Goal: Information Seeking & Learning: Understand process/instructions

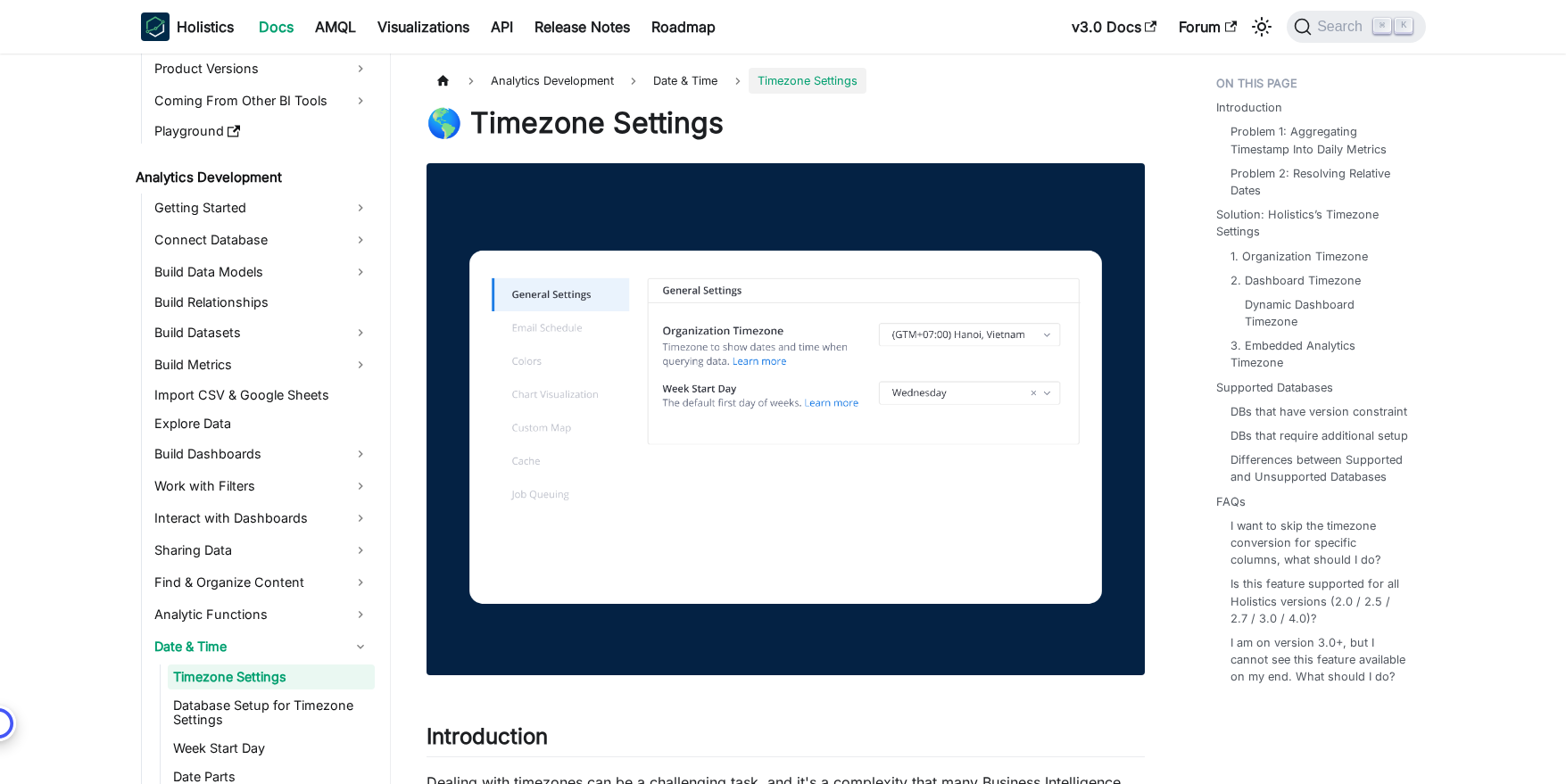
scroll to position [218, 0]
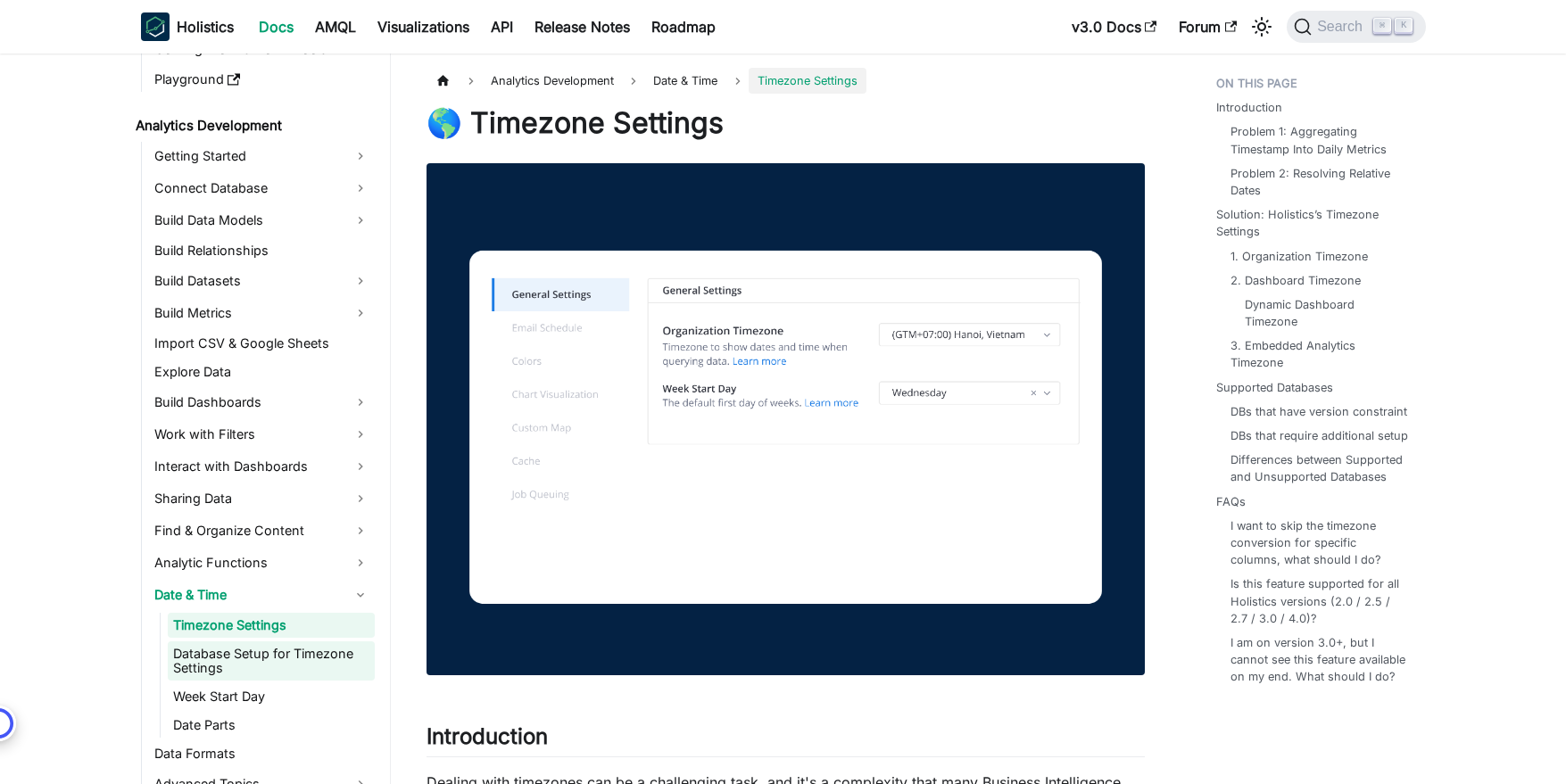
click at [190, 661] on link "Database Setup for Timezone Settings" at bounding box center [271, 661] width 207 height 39
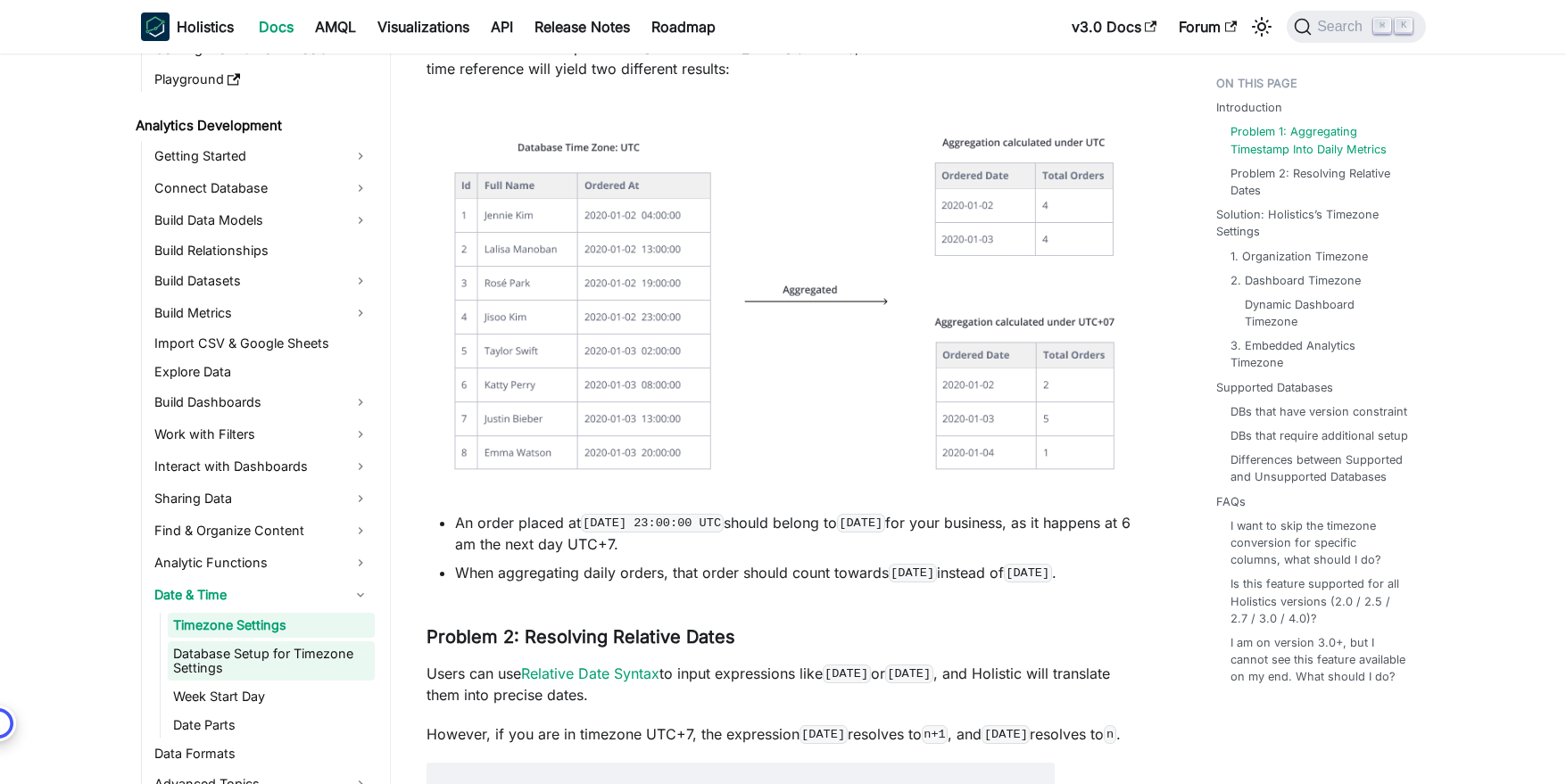
scroll to position [1003, 0]
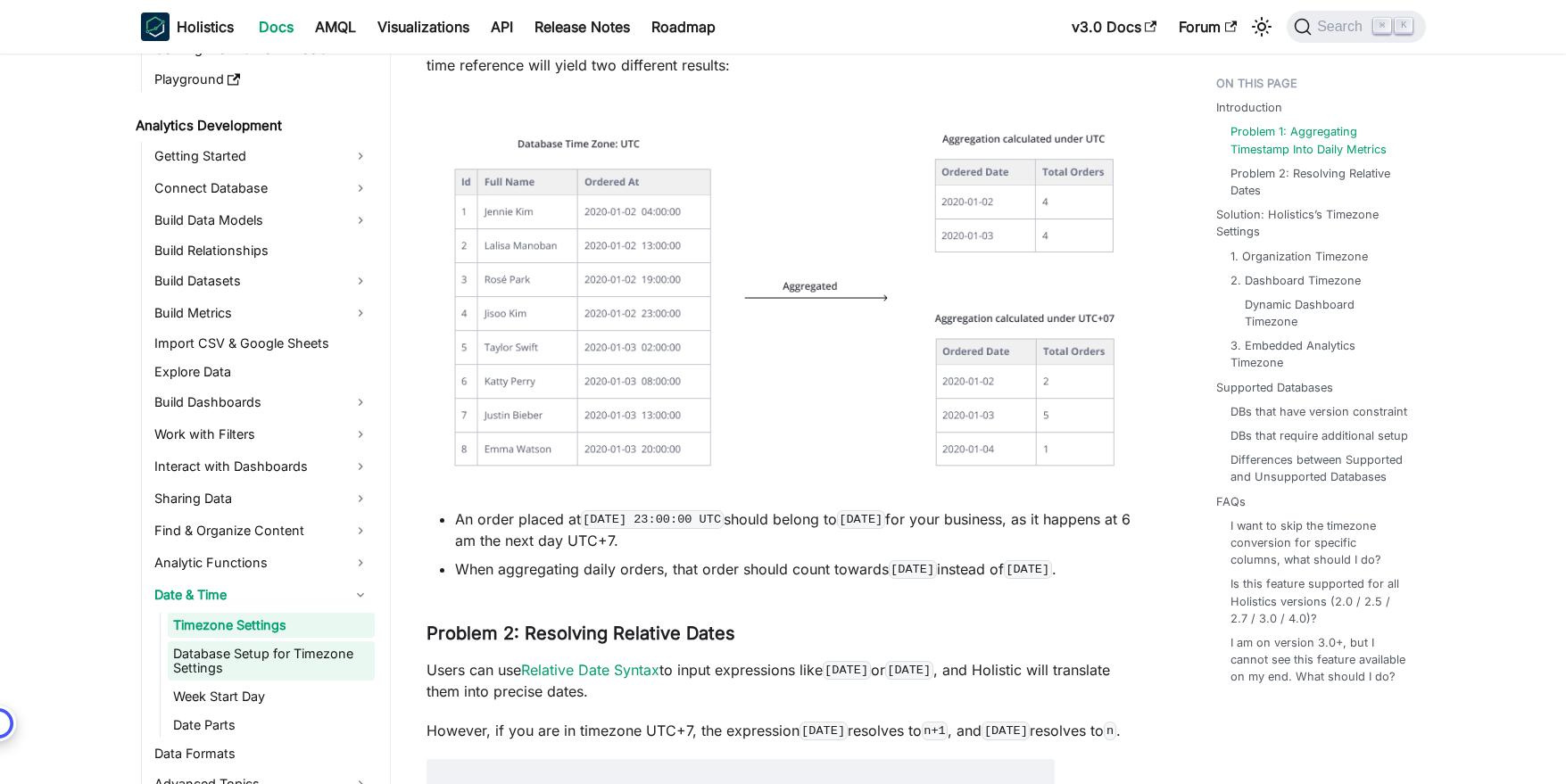
click at [281, 654] on link "Database Setup for Timezone Settings" at bounding box center [271, 661] width 207 height 39
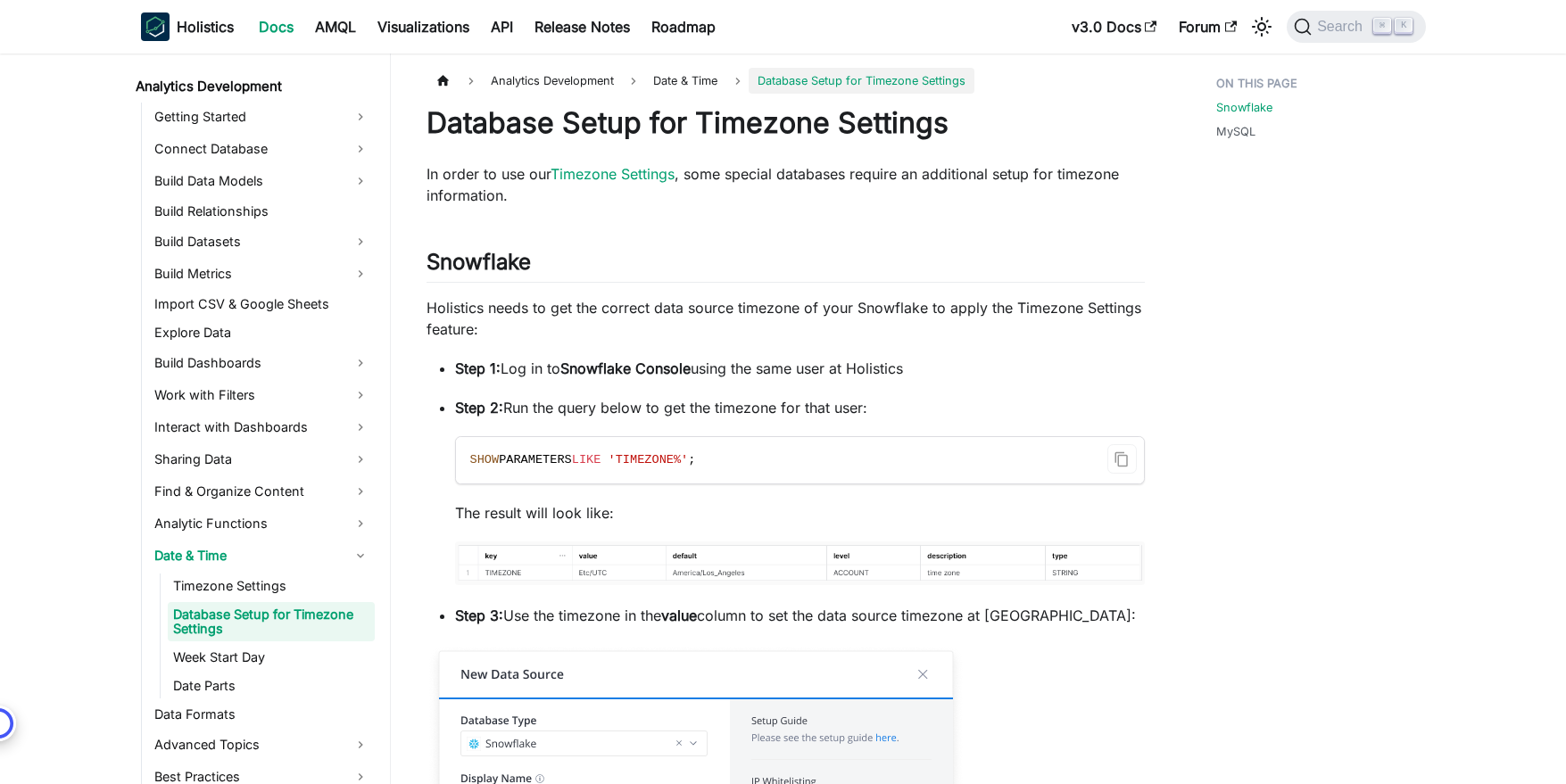
scroll to position [261, 0]
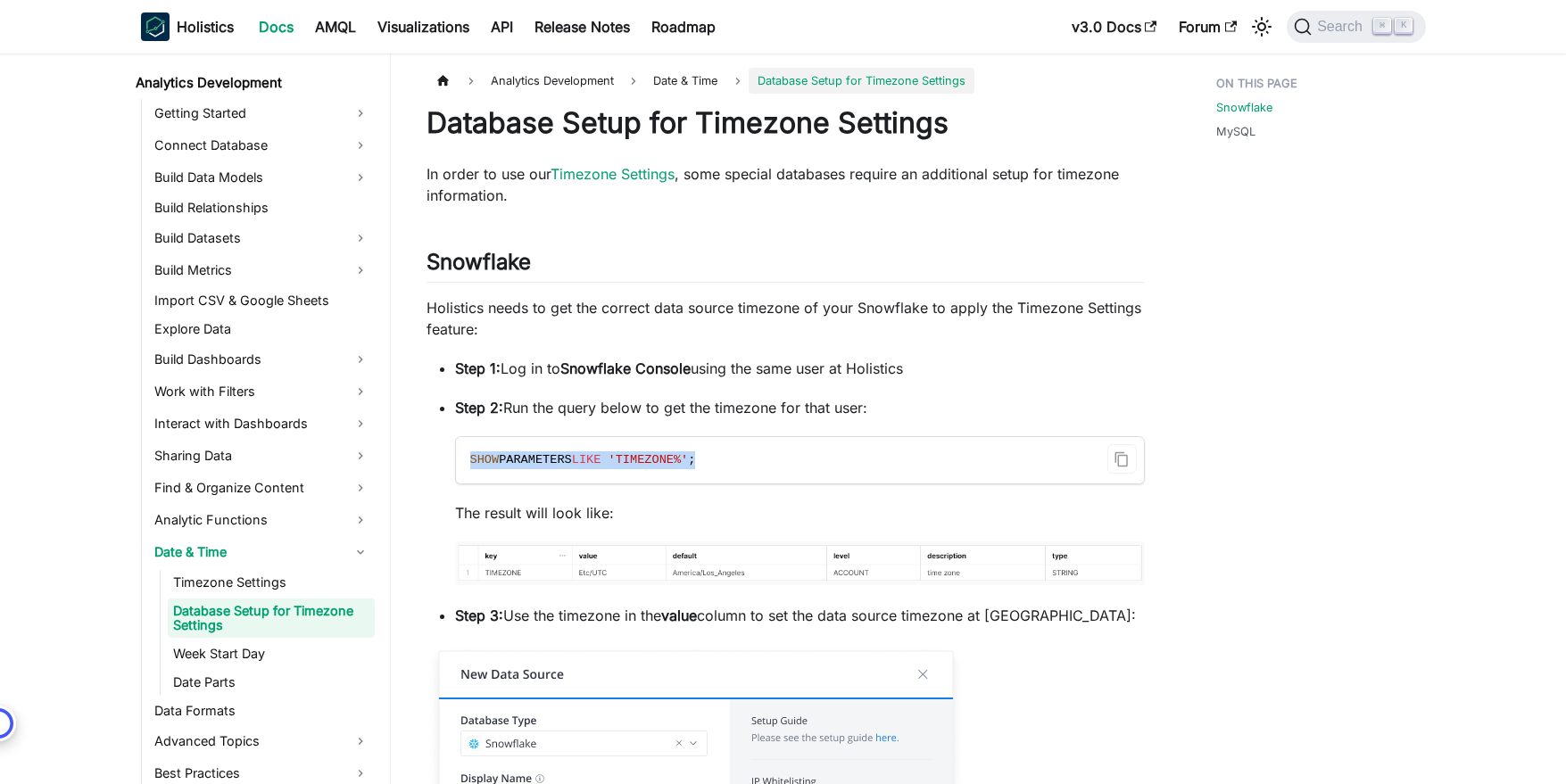
drag, startPoint x: 467, startPoint y: 458, endPoint x: 720, endPoint y: 458, distance: 253.0
click at [720, 458] on code "SHOW PARAMETERS LIKE 'TIMEZONE%' ;" at bounding box center [800, 460] width 688 height 46
copy span "SHOW PARAMETERS LIKE 'TIMEZONE%' ;"
click at [191, 585] on link "Timezone Settings" at bounding box center [271, 582] width 207 height 25
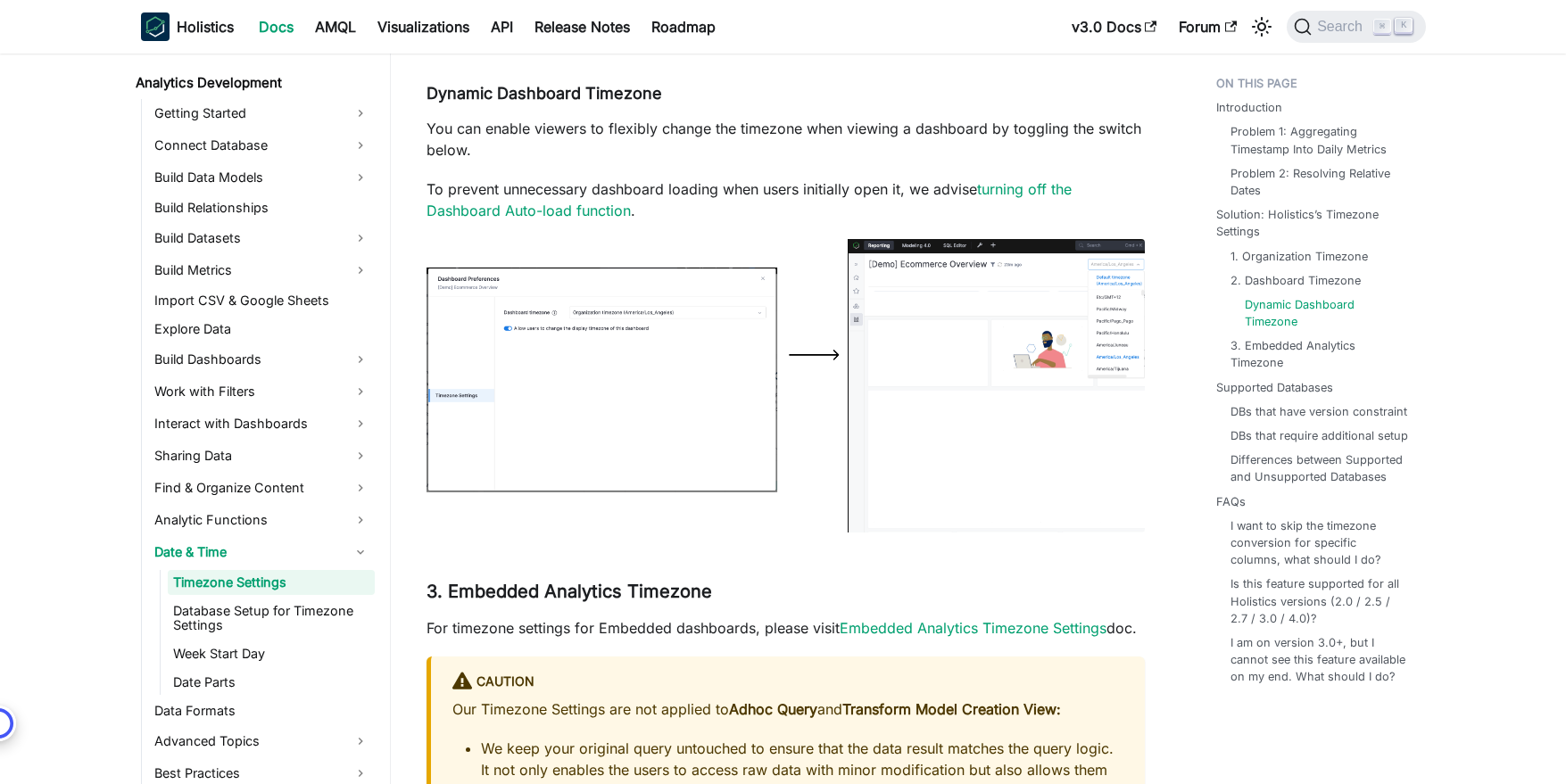
scroll to position [2958, 0]
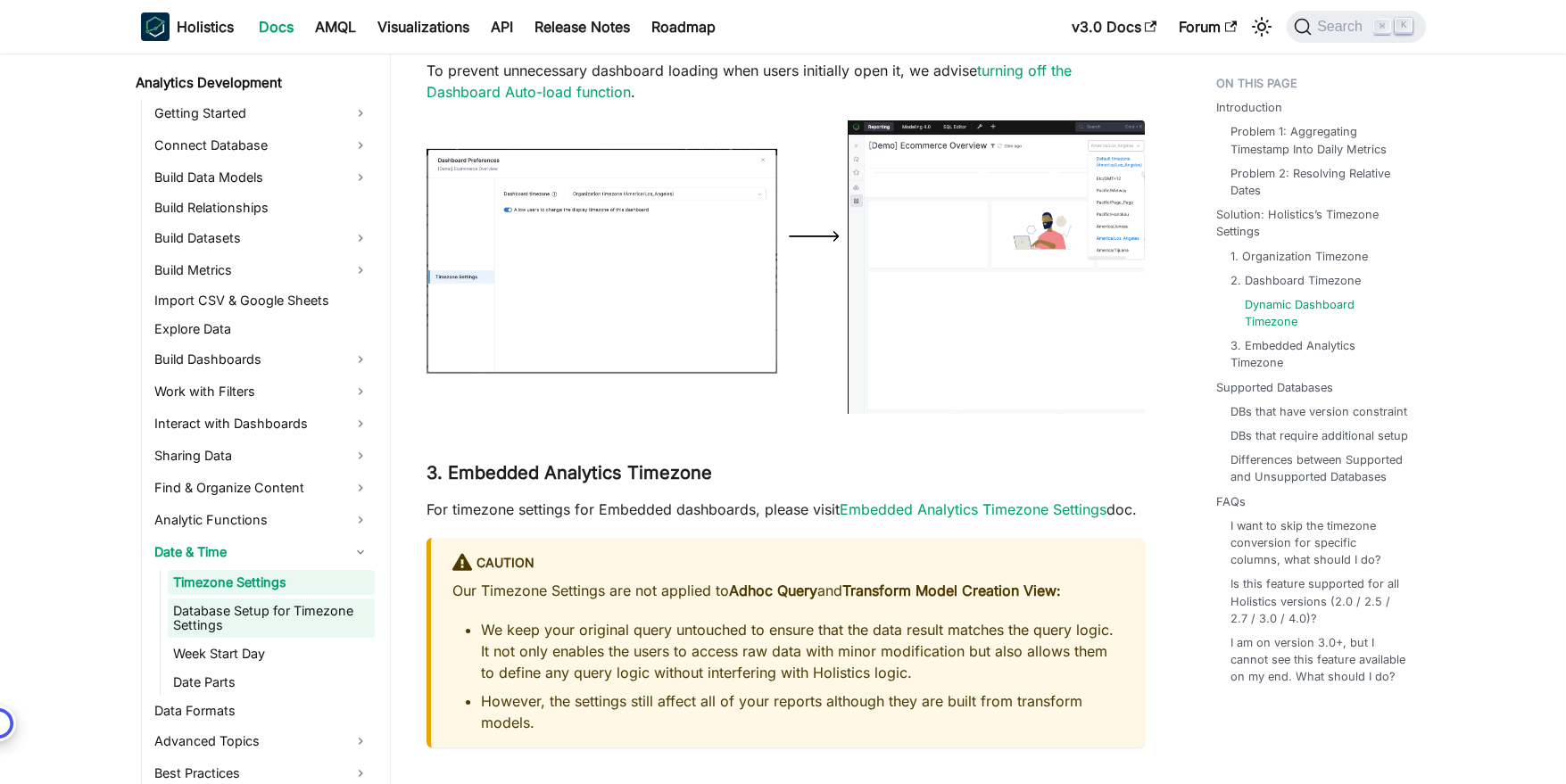
click at [244, 607] on link "Database Setup for Timezone Settings" at bounding box center [271, 617] width 207 height 39
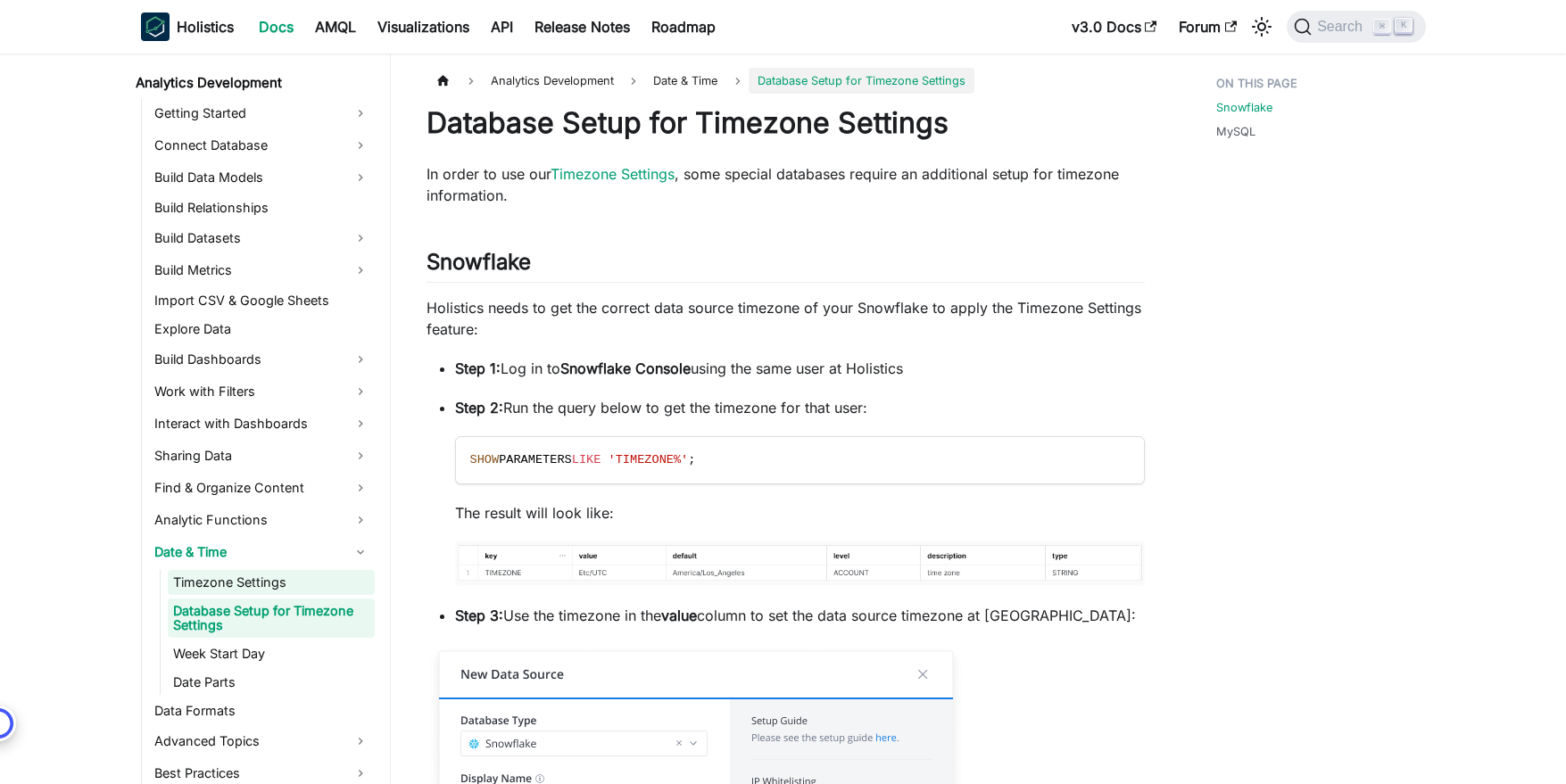
click at [260, 582] on link "Timezone Settings" at bounding box center [271, 582] width 207 height 25
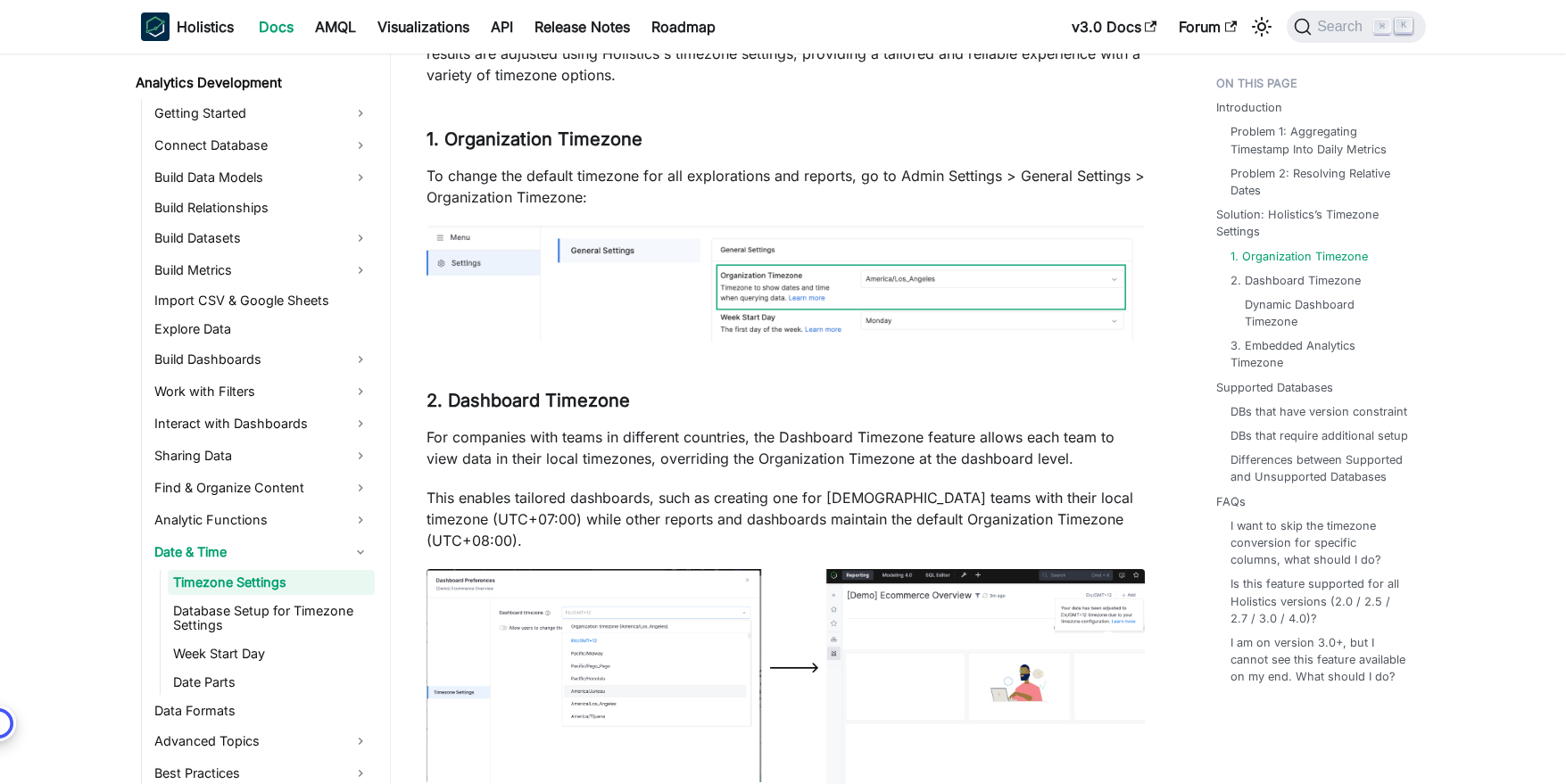
scroll to position [2142, 0]
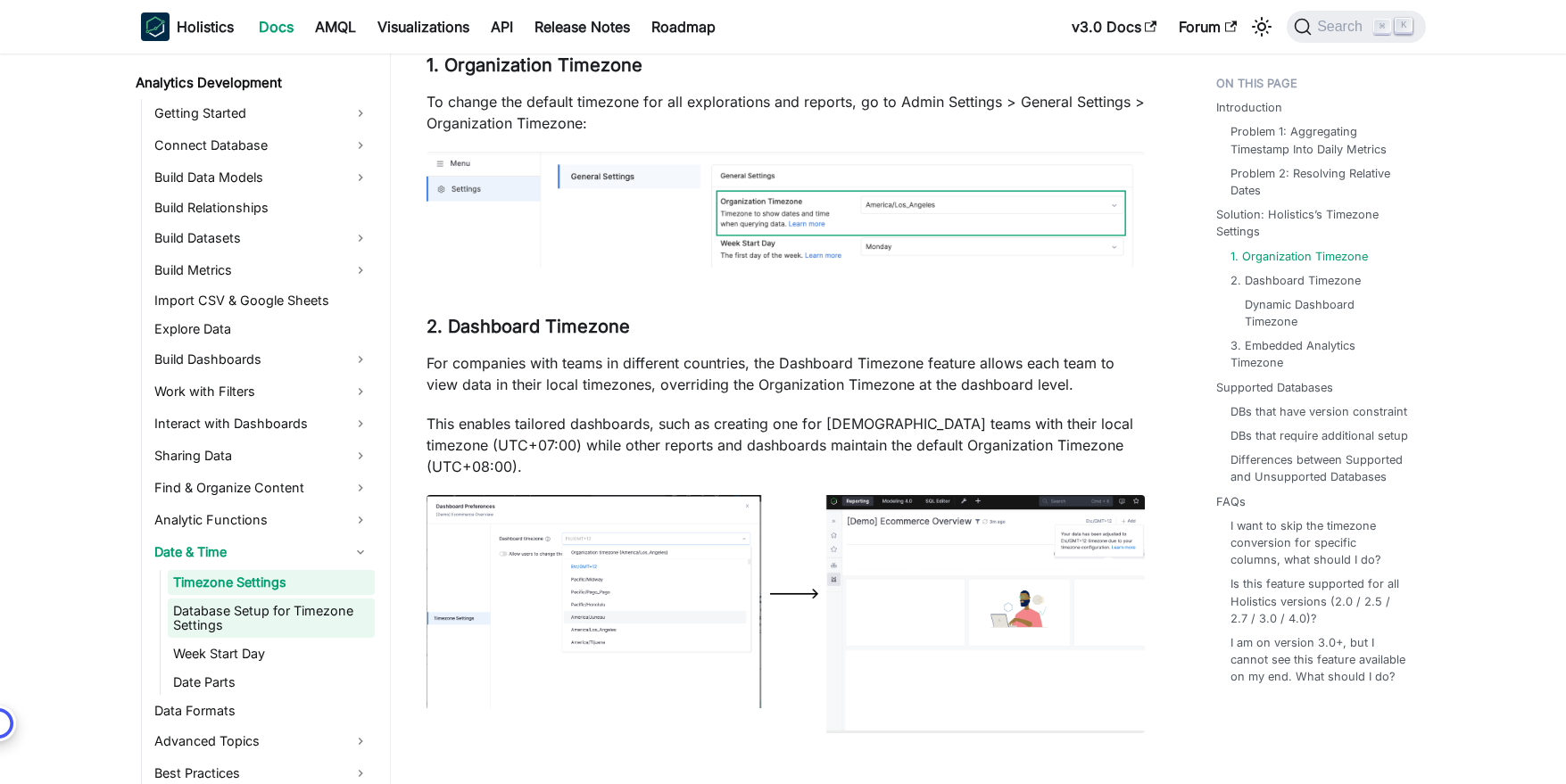
click at [262, 609] on link "Database Setup for Timezone Settings" at bounding box center [271, 617] width 207 height 39
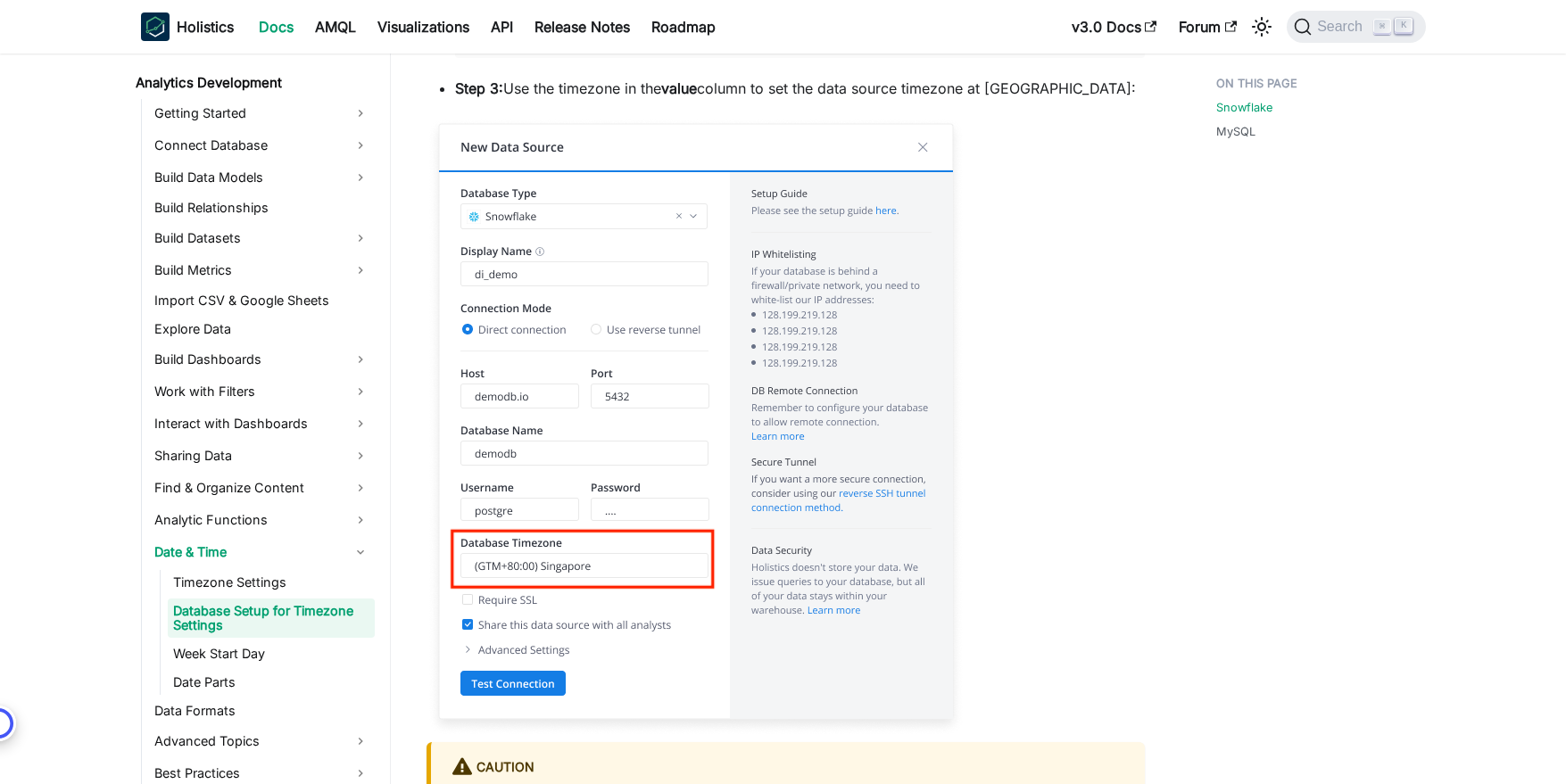
scroll to position [578, 0]
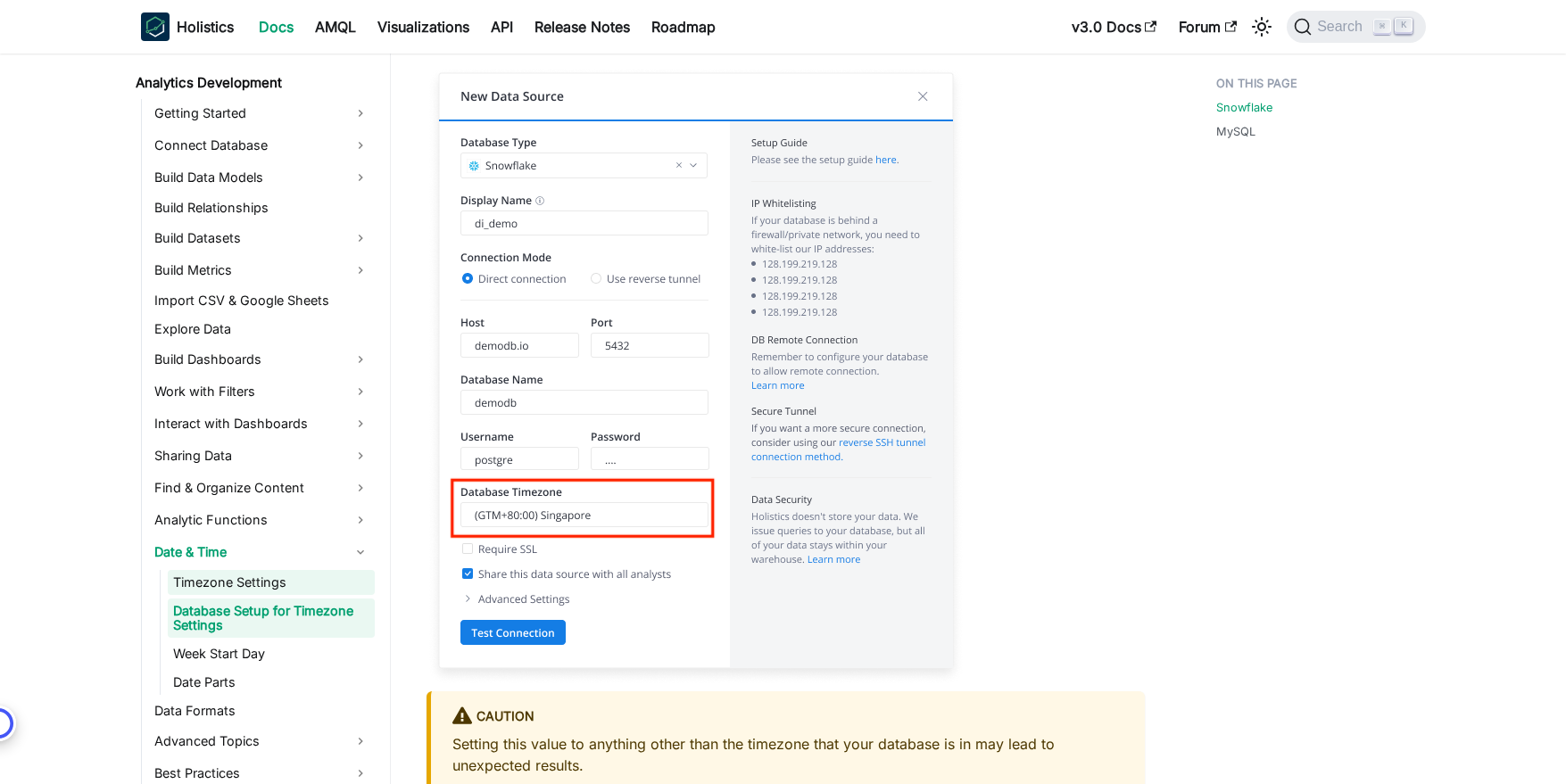
click at [220, 582] on link "Timezone Settings" at bounding box center [271, 582] width 207 height 25
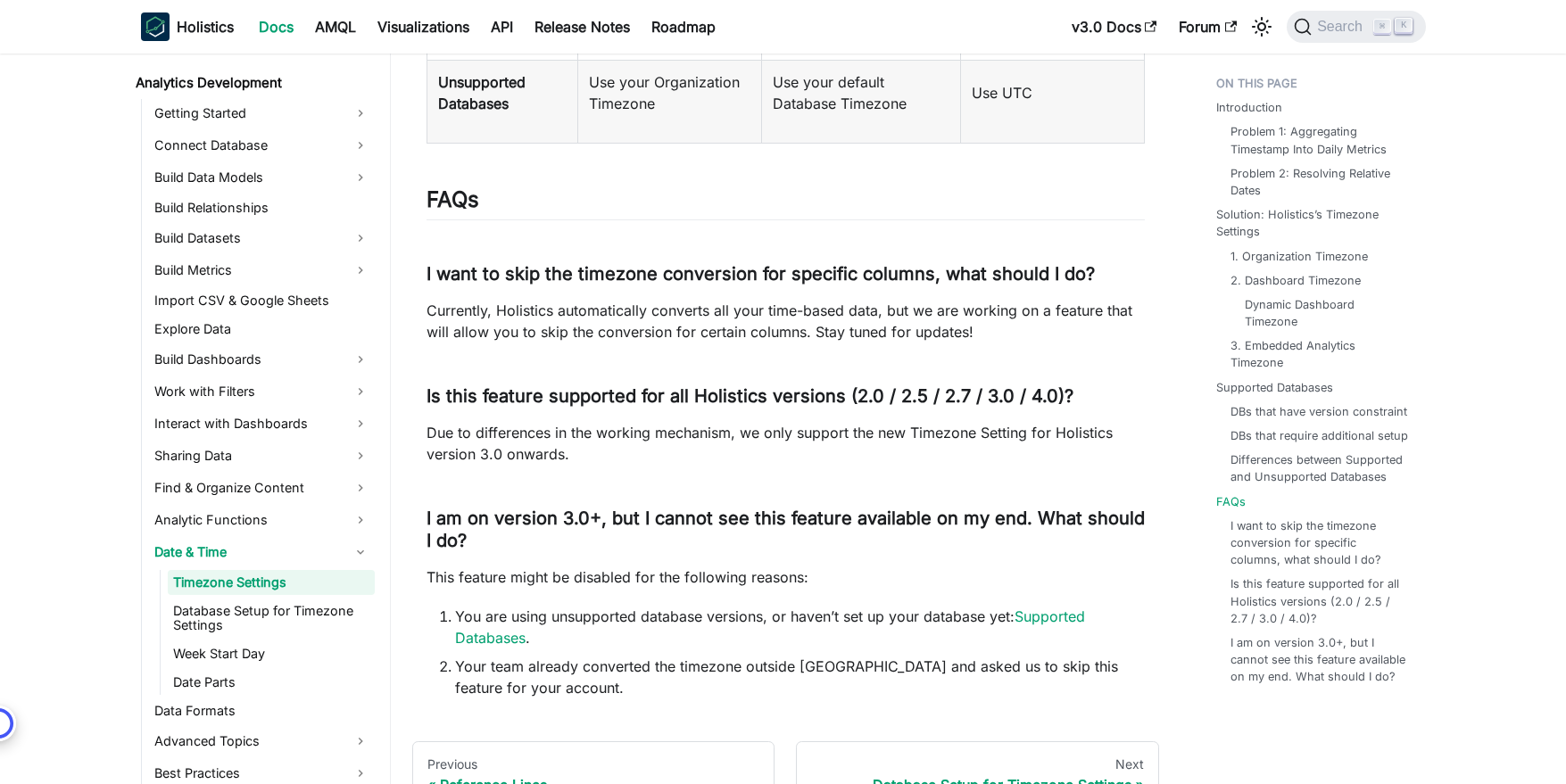
scroll to position [4446, 0]
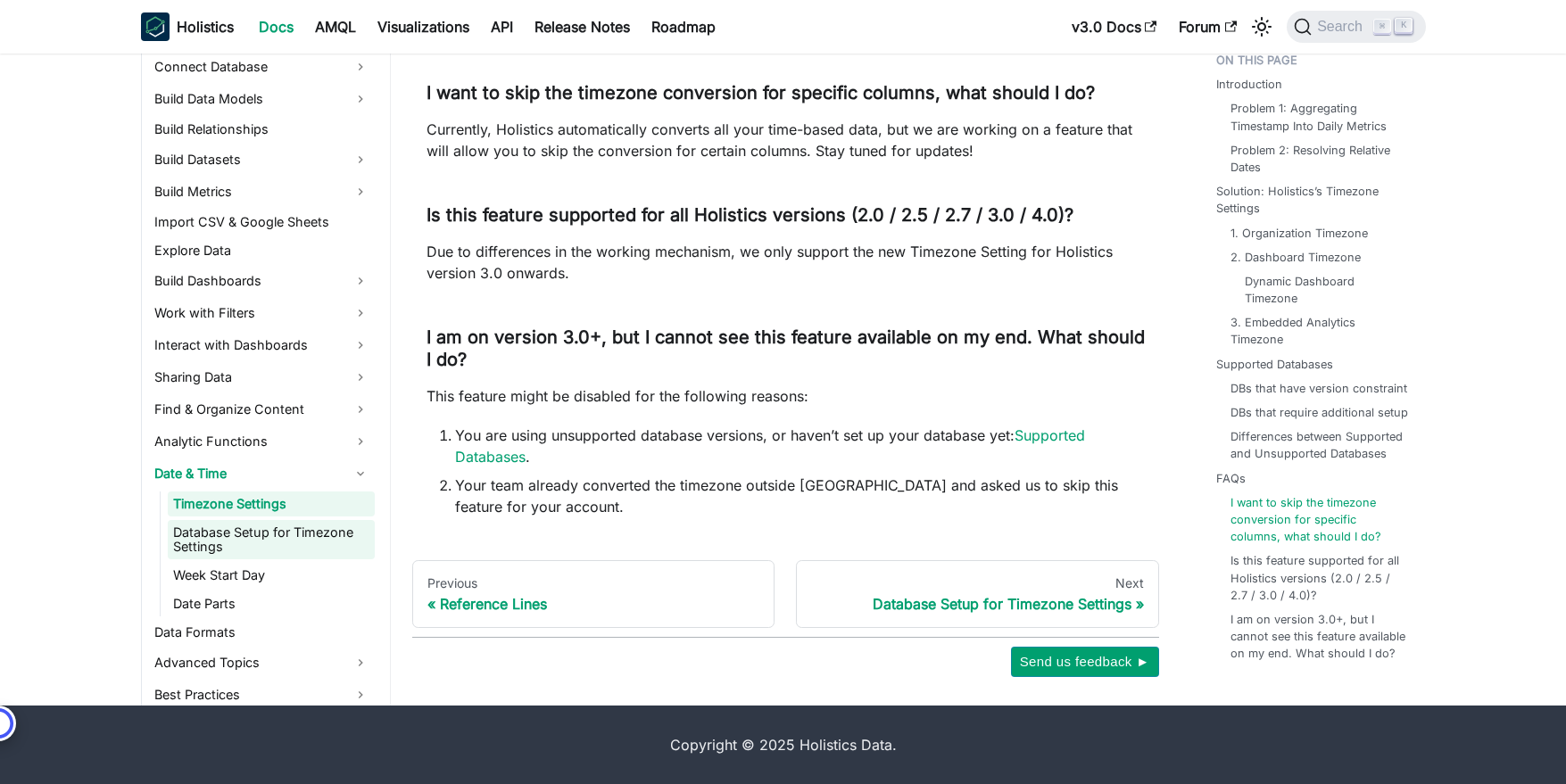
click at [293, 526] on link "Database Setup for Timezone Settings" at bounding box center [271, 539] width 207 height 39
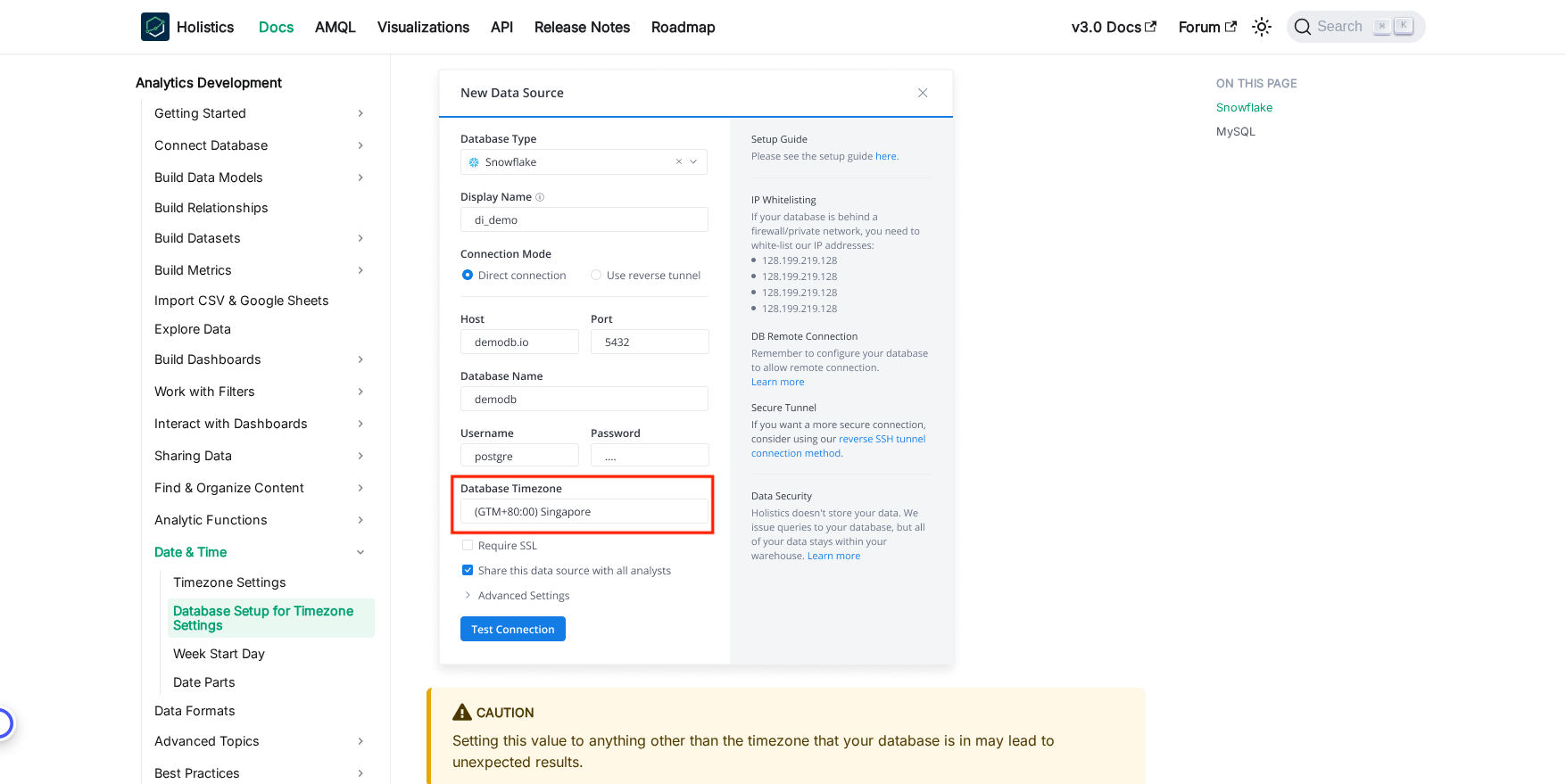
scroll to position [676, 0]
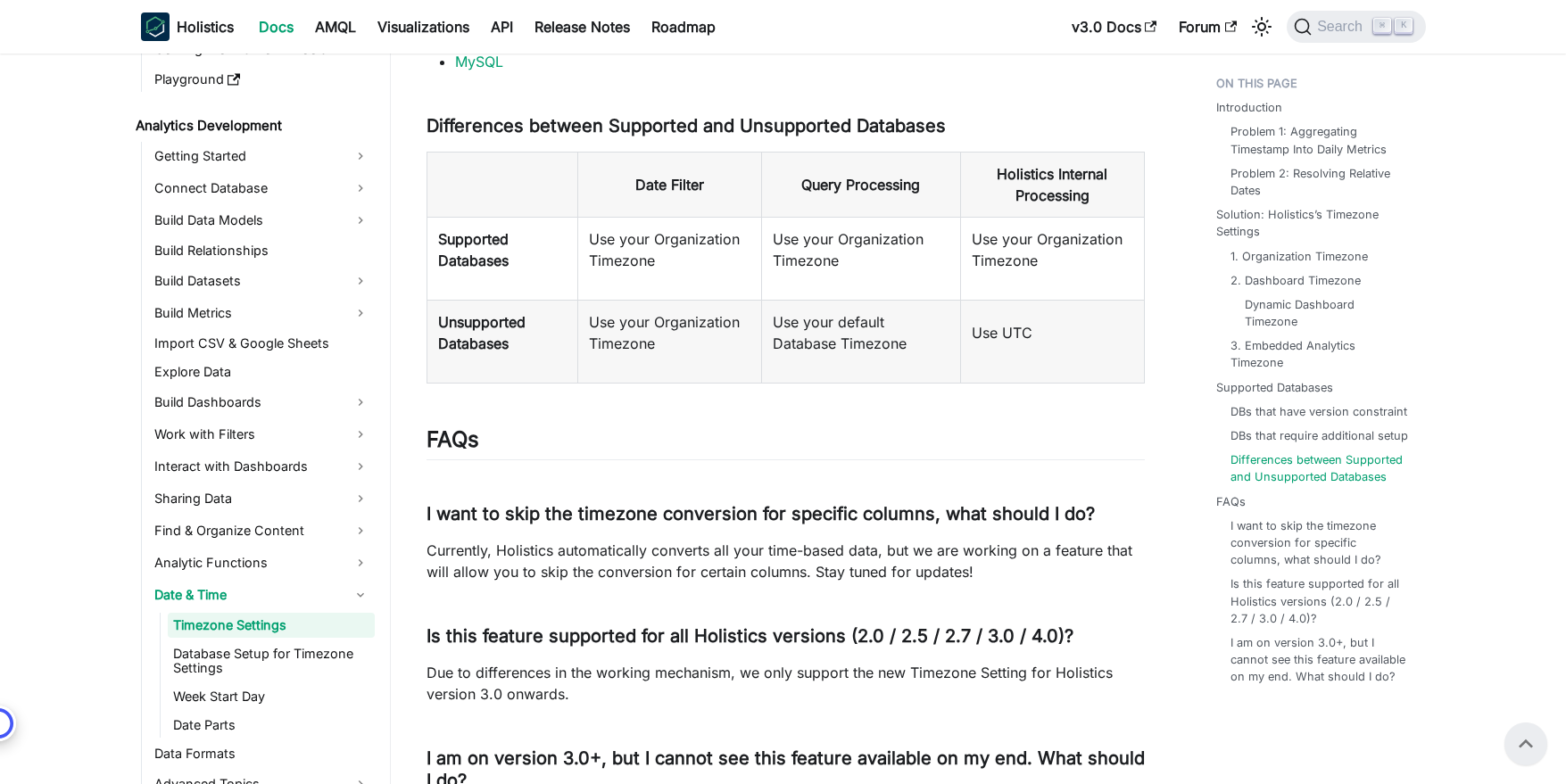
scroll to position [3940, 0]
